Goal: Information Seeking & Learning: Learn about a topic

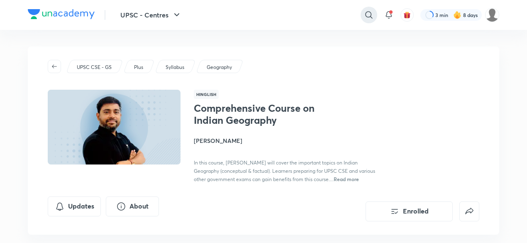
click at [371, 12] on icon at bounding box center [369, 15] width 10 height 10
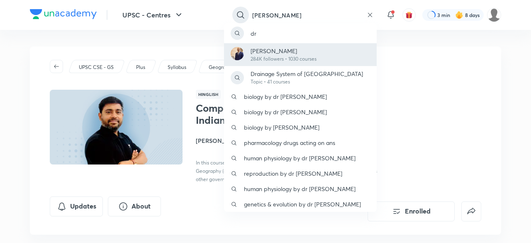
type input "[PERSON_NAME]"
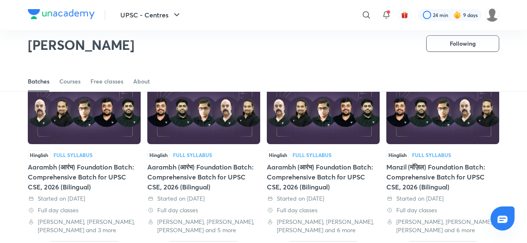
scroll to position [56, 0]
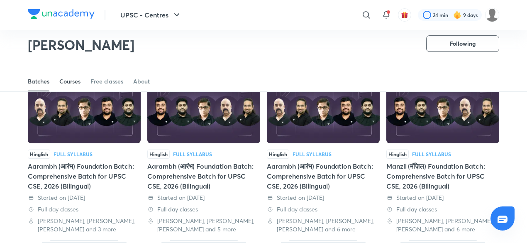
click at [65, 80] on div "Courses" at bounding box center [69, 81] width 21 height 8
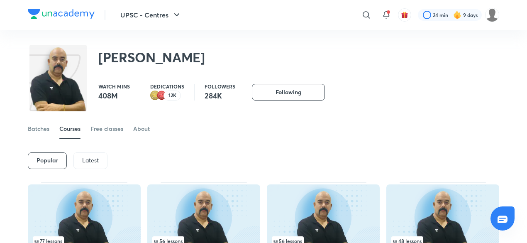
click at [98, 158] on p "Latest" at bounding box center [90, 160] width 17 height 7
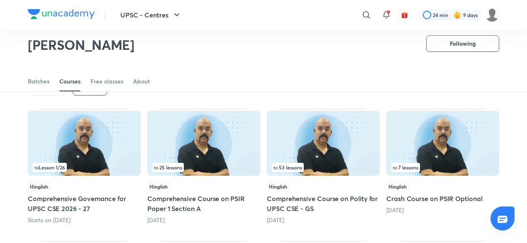
scroll to position [53, 0]
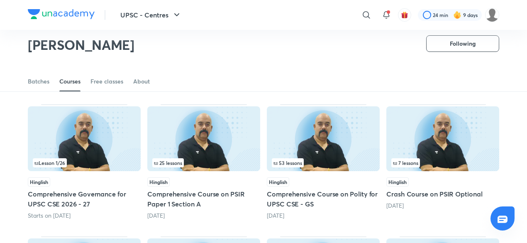
click at [336, 157] on img at bounding box center [323, 138] width 113 height 65
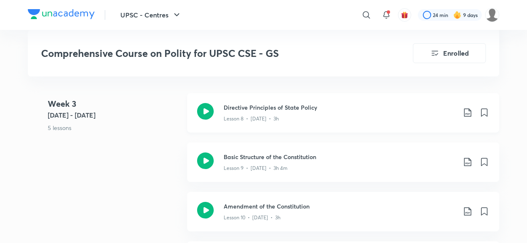
scroll to position [901, 0]
click at [349, 107] on h3 "Directive Principles of State Policy" at bounding box center [340, 106] width 232 height 9
